Goal: Task Accomplishment & Management: Complete application form

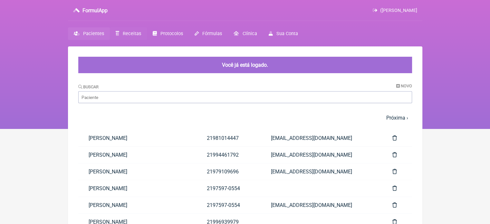
click at [119, 30] on link "Receitas" at bounding box center [128, 33] width 37 height 13
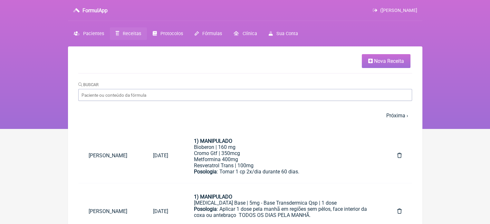
click at [390, 61] on span "Nova Receita" at bounding box center [389, 61] width 30 height 6
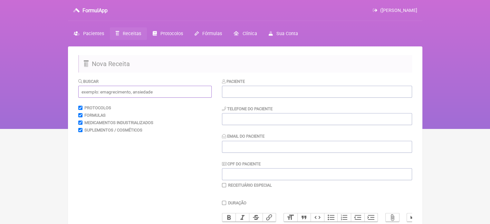
click at [131, 90] on input "text" at bounding box center [144, 92] width 133 height 12
type input "t"
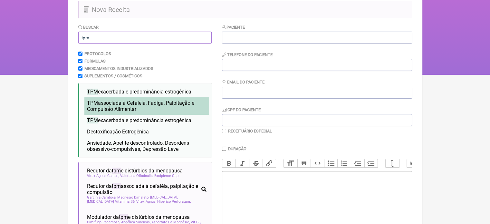
scroll to position [64, 0]
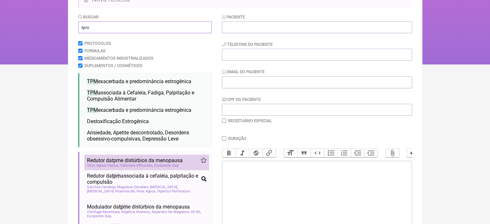
type input "tpm"
click at [163, 167] on span "Excipiente Qsp" at bounding box center [166, 165] width 25 height 4
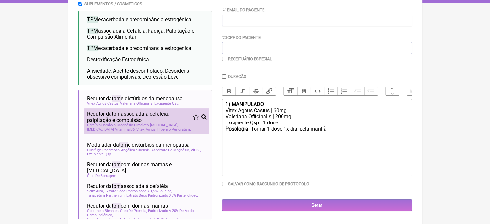
scroll to position [129, 0]
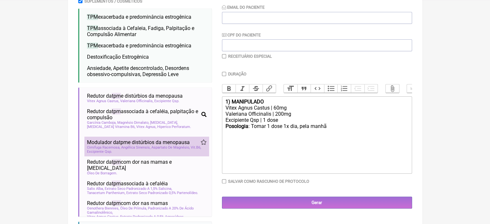
click at [152, 148] on span "Aspartato De Magnésio" at bounding box center [170, 147] width 38 height 4
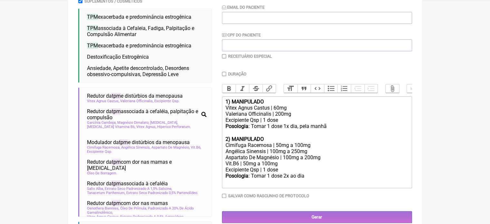
click at [291, 117] on div "Valeriana Officinalis | 200mg" at bounding box center [316, 114] width 183 height 6
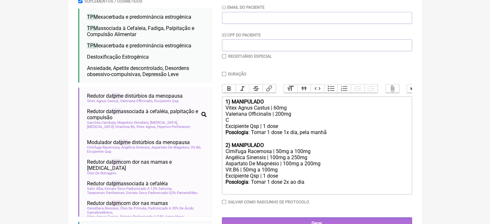
type trix-editor "<div><strong>1) MANIPULADO</strong></div><div>Vitex Agnus Castus | 60mg</div><d…"
